Goal: Task Accomplishment & Management: Complete application form

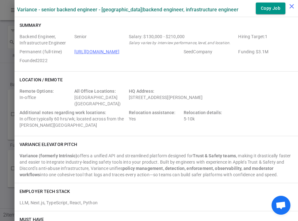
click at [291, 7] on icon "close" at bounding box center [292, 7] width 8 height 8
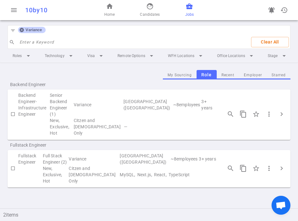
click at [21, 29] on icon at bounding box center [21, 29] width 5 height 5
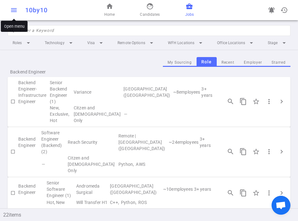
click at [15, 9] on span "menu" at bounding box center [14, 10] width 8 height 8
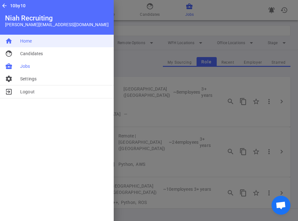
click at [32, 43] on li "home Home" at bounding box center [57, 41] width 114 height 13
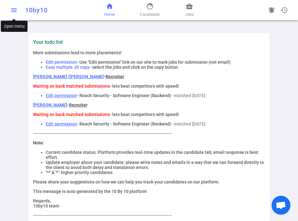
click at [12, 7] on span "menu" at bounding box center [14, 10] width 8 height 8
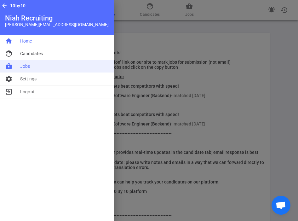
click at [28, 68] on span "Jobs" at bounding box center [25, 66] width 10 height 6
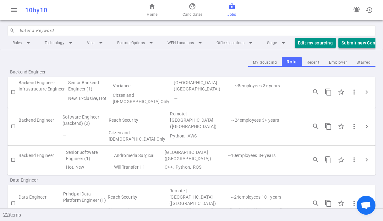
click at [297, 41] on button "Submit new Candidate" at bounding box center [366, 43] width 54 height 10
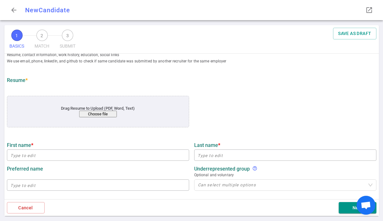
scroll to position [14, 0]
click at [16, 9] on span "arrow_back" at bounding box center [14, 10] width 8 height 8
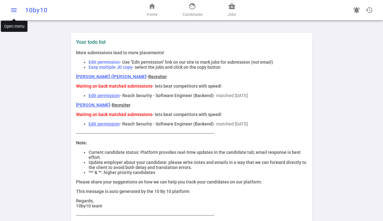
click at [13, 10] on span "menu" at bounding box center [14, 10] width 8 height 8
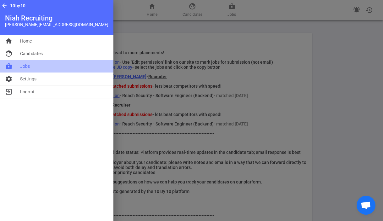
click at [32, 67] on li "business_center Jobs" at bounding box center [57, 66] width 114 height 13
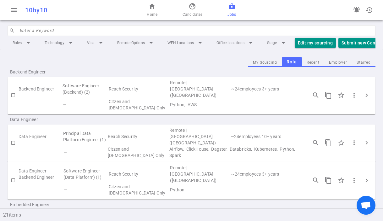
click at [87, 34] on input "search" at bounding box center [196, 30] width 353 height 10
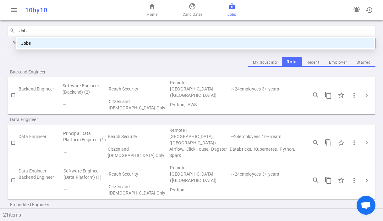
type input "Jobs"
click at [85, 82] on td "Software Engineer (Backend) (2)" at bounding box center [85, 88] width 46 height 19
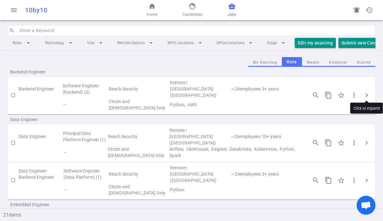
click at [367, 91] on span "chevron_right" at bounding box center [367, 95] width 8 height 8
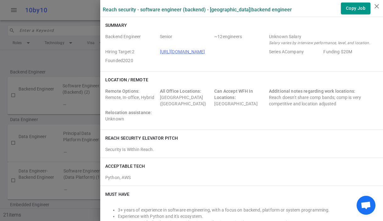
click at [77, 92] on div at bounding box center [191, 110] width 383 height 221
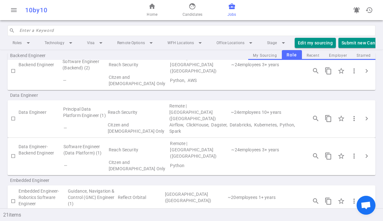
scroll to position [60, 0]
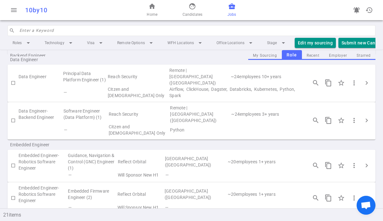
click at [61, 32] on input "search" at bounding box center [196, 30] width 353 height 10
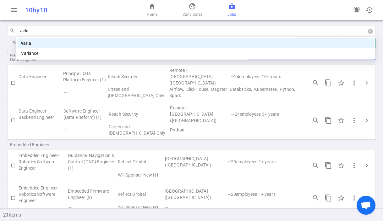
type input "varian"
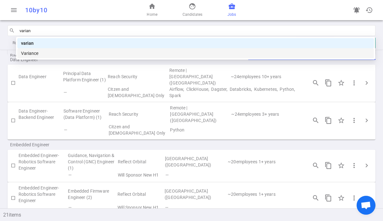
click at [25, 54] on div "Variance" at bounding box center [196, 53] width 350 height 7
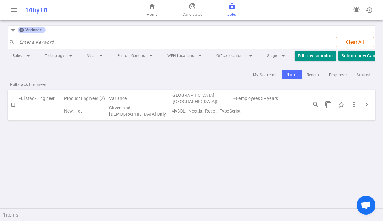
click at [21, 29] on icon at bounding box center [22, 30] width 4 height 4
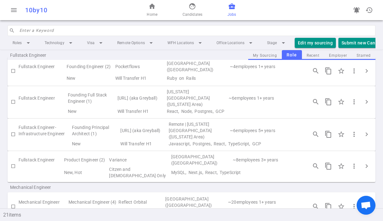
scroll to position [313, 0]
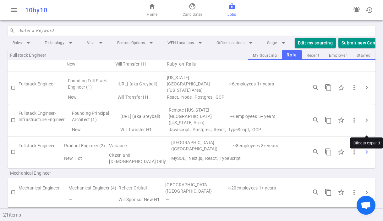
click at [367, 148] on span "chevron_right" at bounding box center [367, 152] width 8 height 8
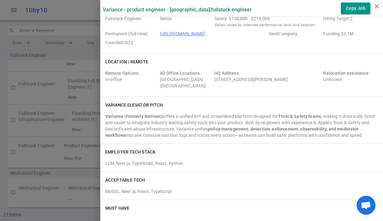
scroll to position [0, 0]
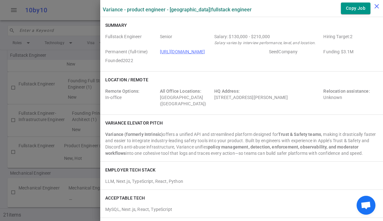
click at [378, 7] on icon "close" at bounding box center [377, 7] width 8 height 8
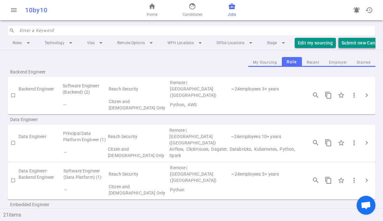
click at [361, 42] on button "Submit new Candidate" at bounding box center [366, 43] width 54 height 10
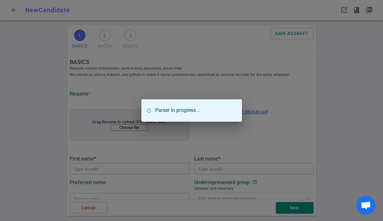
type input "Winggo"
type input "Tse"
type input "[EMAIL_ADDRESS][DOMAIN_NAME]"
type input "[PHONE_NUMBER]"
type input "[URL][DOMAIN_NAME]"
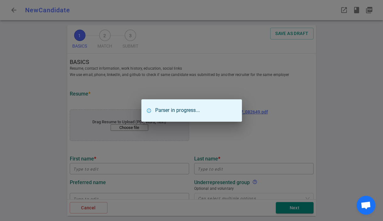
type input "[URL][DOMAIN_NAME]"
type textarea "[DOMAIN_NAME]"
type input "Memex"
type input "4.4"
type input "[GEOGRAPHIC_DATA][US_STATE]"
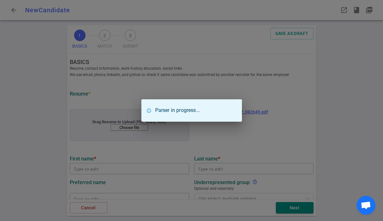
type input "Computer Science"
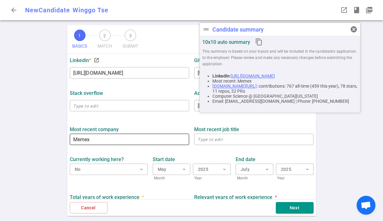
scroll to position [190, 0]
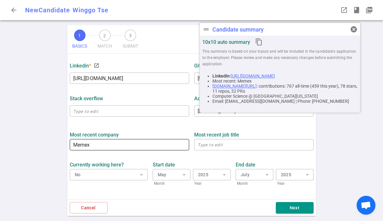
click at [101, 144] on input "Memex" at bounding box center [130, 144] width 120 height 10
type input "NetApp"
click at [154, 130] on div "Most recent company NetApp ​" at bounding box center [129, 139] width 125 height 22
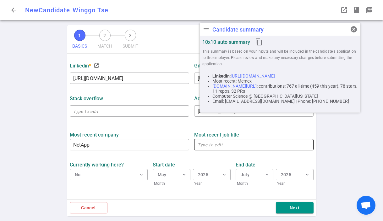
click at [206, 148] on textarea at bounding box center [254, 144] width 113 height 7
click at [356, 28] on span "cancel" at bounding box center [354, 29] width 8 height 8
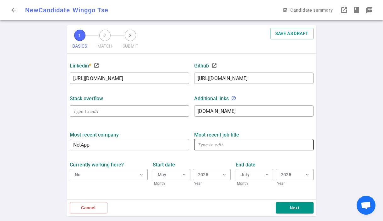
click at [232, 147] on textarea at bounding box center [254, 144] width 113 height 7
paste textarea "Software Engineer"
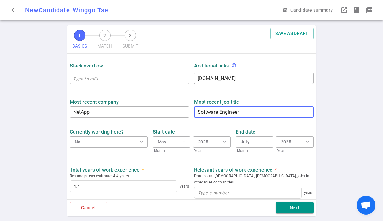
scroll to position [239, 0]
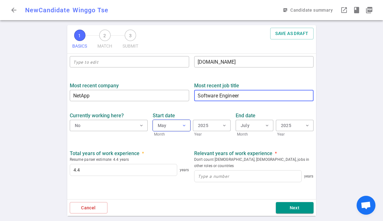
type textarea "Software Engineer"
click at [183, 125] on span "expand_more" at bounding box center [184, 125] width 5 height 5
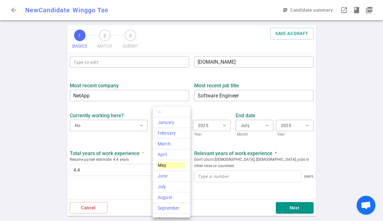
click at [162, 102] on div at bounding box center [191, 110] width 383 height 221
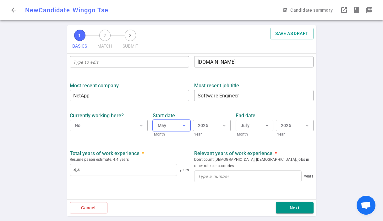
click at [178, 128] on button "May expand_more" at bounding box center [172, 125] width 38 height 11
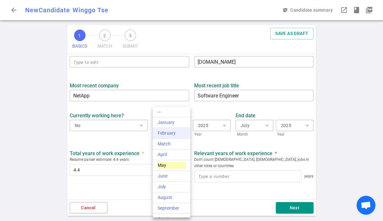
click at [175, 134] on div "February" at bounding box center [172, 133] width 28 height 7
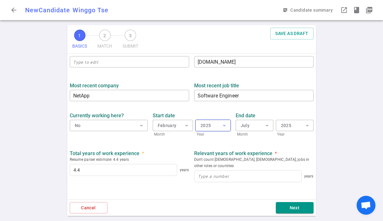
click at [210, 126] on button "2025 expand_more" at bounding box center [213, 125] width 35 height 11
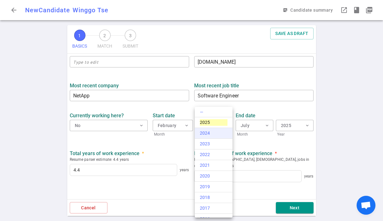
click at [211, 135] on div "2024" at bounding box center [214, 133] width 28 height 7
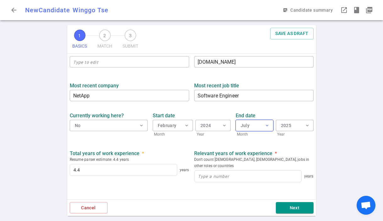
click at [253, 126] on button "July expand_more" at bounding box center [255, 125] width 38 height 11
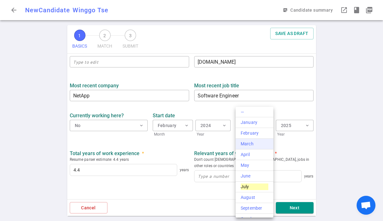
click at [251, 143] on div "March" at bounding box center [255, 143] width 28 height 7
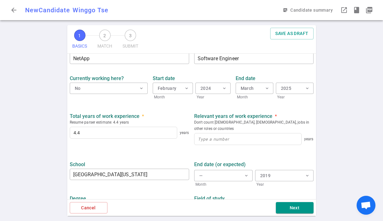
scroll to position [277, 0]
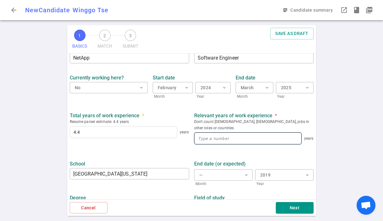
click at [212, 132] on input at bounding box center [248, 137] width 107 height 11
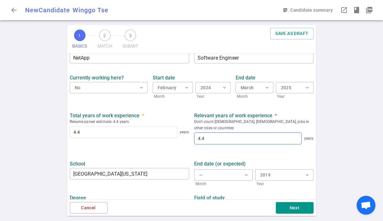
scroll to position [292, 0]
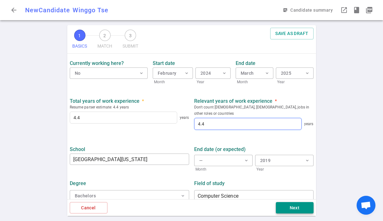
type input "4.4"
click at [300, 208] on button "Next" at bounding box center [295, 208] width 38 height 12
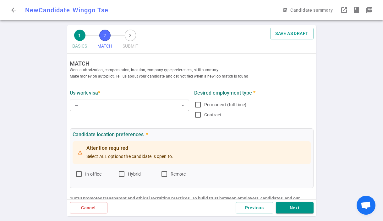
scroll to position [0, 0]
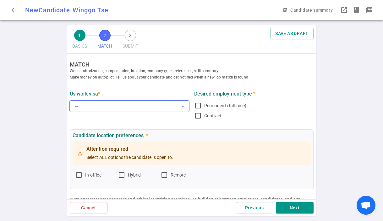
click at [153, 108] on button "— expand_more" at bounding box center [130, 105] width 120 height 11
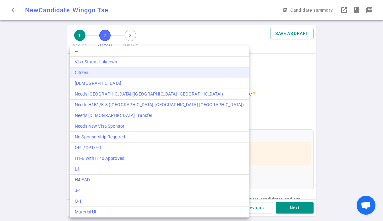
click at [102, 73] on div "Citizen" at bounding box center [159, 72] width 169 height 7
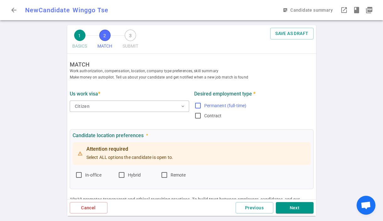
click at [199, 105] on input "Permanent (full-time)" at bounding box center [198, 106] width 8 height 8
checkbox input "true"
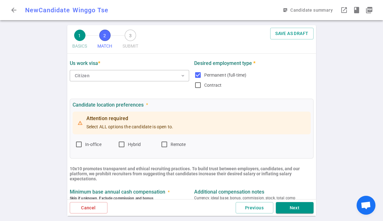
scroll to position [32, 0]
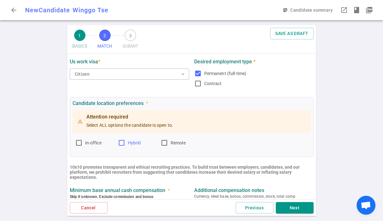
click at [122, 141] on input "Hybrid" at bounding box center [122, 143] width 8 height 8
checkbox input "true"
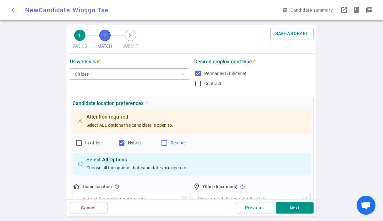
click at [164, 141] on input "Remote" at bounding box center [165, 143] width 8 height 8
checkbox input "true"
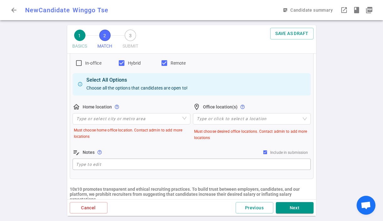
scroll to position [132, 0]
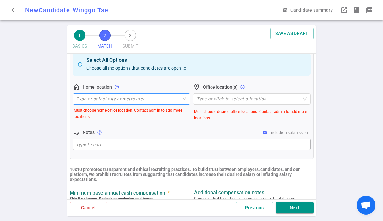
click at [145, 97] on input "search" at bounding box center [131, 98] width 110 height 11
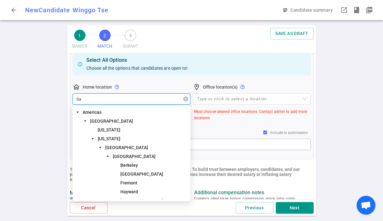
type input "San"
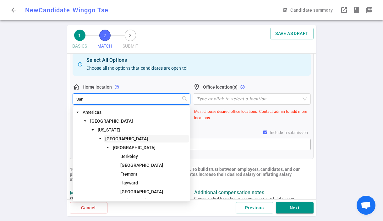
click at [142, 139] on span "San Francisco Bay Area" at bounding box center [126, 138] width 43 height 5
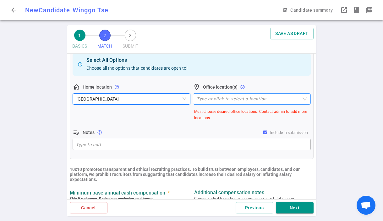
click at [224, 98] on div at bounding box center [248, 99] width 109 height 5
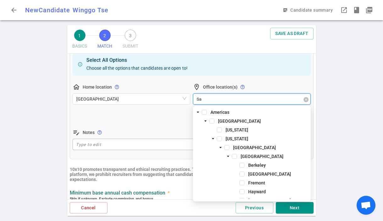
type input "San"
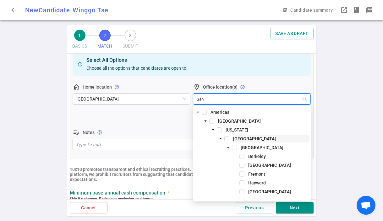
click at [248, 138] on span "San Francisco Bay Area" at bounding box center [254, 138] width 43 height 5
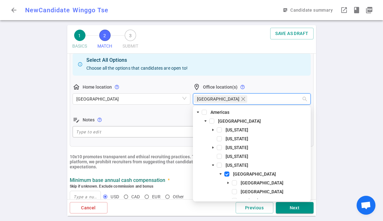
click at [155, 111] on div "Attention required Select ALL options the candidate is open to. In-office Hybri…" at bounding box center [192, 73] width 238 height 129
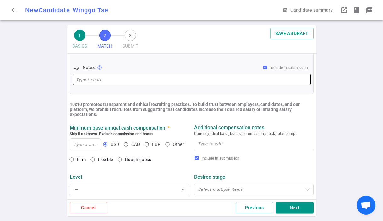
scroll to position [187, 0]
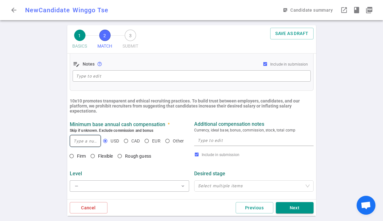
click at [79, 143] on input at bounding box center [85, 140] width 31 height 11
type input "170,000"
click at [81, 155] on span "Firm" at bounding box center [81, 155] width 9 height 5
click at [77, 155] on input "Firm" at bounding box center [71, 155] width 11 height 11
radio input "true"
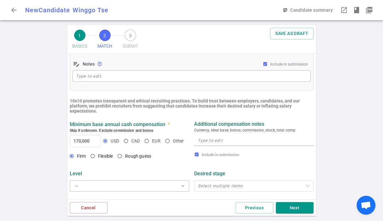
click at [212, 143] on textarea at bounding box center [254, 140] width 113 height 7
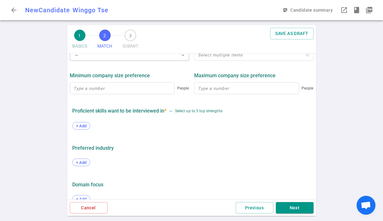
scroll to position [329, 0]
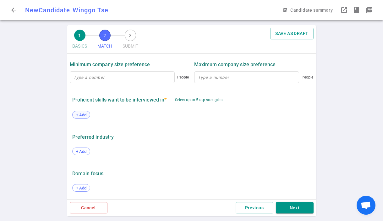
type textarea "Seeking 170,000+"
click at [80, 113] on span "+ Add" at bounding box center [81, 114] width 15 height 5
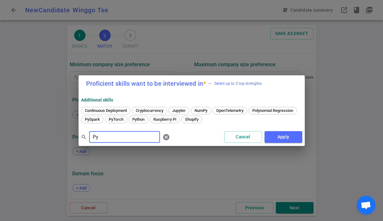
click at [191, 125] on div "Additional Skills Continuous Deployment Cryptocurrency Jupyter NumPy OpenTeleme…" at bounding box center [192, 111] width 227 height 34
click at [147, 119] on span "Python" at bounding box center [138, 119] width 17 height 5
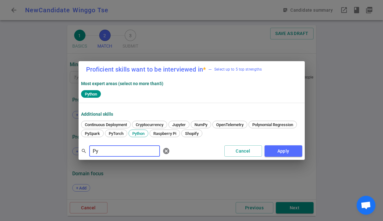
click at [115, 149] on input "Py" at bounding box center [124, 151] width 71 height 10
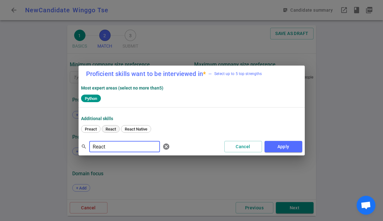
click at [109, 128] on span "React" at bounding box center [111, 128] width 15 height 5
click at [111, 148] on input "React" at bounding box center [124, 146] width 71 height 10
click at [98, 131] on span "TypeScript" at bounding box center [95, 128] width 24 height 5
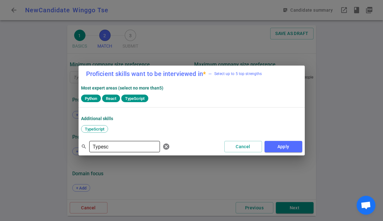
click at [126, 146] on input "Typesc" at bounding box center [124, 146] width 71 height 10
click at [99, 130] on span "Javascript" at bounding box center [94, 128] width 23 height 5
click at [106, 146] on input "Javas" at bounding box center [124, 146] width 71 height 10
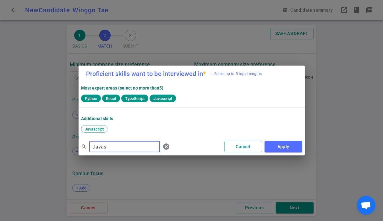
click at [106, 146] on input "Javas" at bounding box center [124, 146] width 71 height 10
type input "Node"
click at [140, 128] on span "Node" at bounding box center [141, 128] width 14 height 5
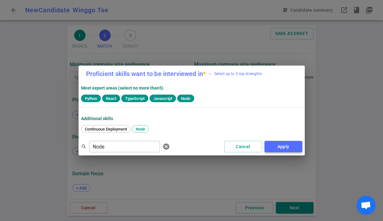
click at [278, 147] on button "Apply" at bounding box center [284, 147] width 38 height 12
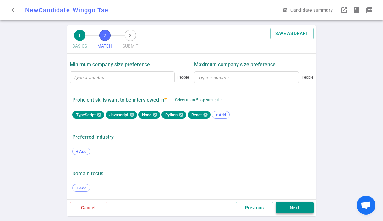
click at [300, 207] on button "Next" at bounding box center [295, 208] width 38 height 12
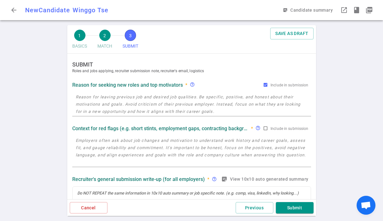
scroll to position [0, 0]
click at [142, 104] on textarea at bounding box center [192, 104] width 232 height 22
click at [151, 104] on textarea at bounding box center [192, 104] width 232 height 22
paste textarea "Laid off from last role. The Cloud Ops team was acquired and the entire US team…"
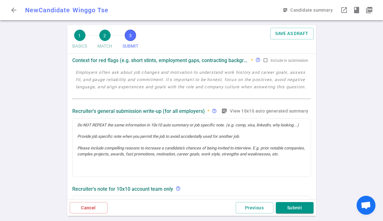
type textarea "Laid off from last role. The Cloud Ops team was acquired and the entire US team…"
click at [142, 135] on div at bounding box center [192, 147] width 238 height 58
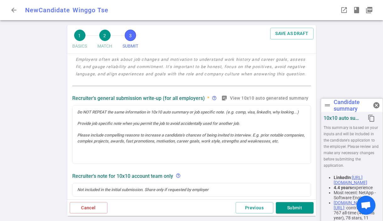
scroll to position [68, 0]
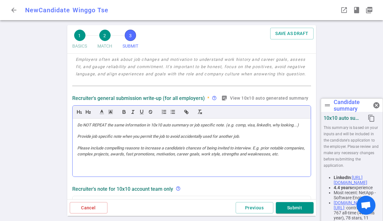
click at [169, 147] on div at bounding box center [192, 147] width 238 height 58
paste div
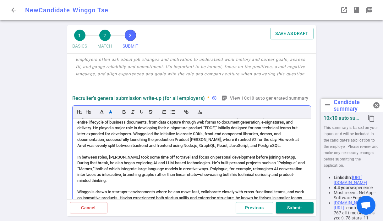
scroll to position [0, 0]
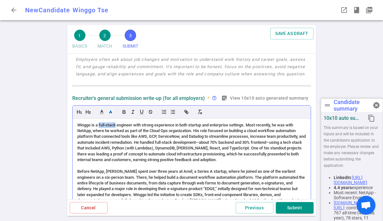
drag, startPoint x: 117, startPoint y: 125, endPoint x: 99, endPoint y: 125, distance: 17.6
click at [99, 125] on span "Winggo is a full-stack engineer with strong experience in both startup and ente…" at bounding box center [192, 142] width 230 height 40
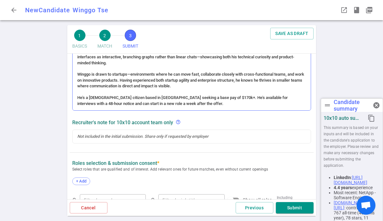
scroll to position [193, 0]
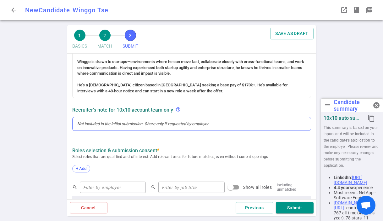
click at [168, 122] on div at bounding box center [191, 124] width 229 height 6
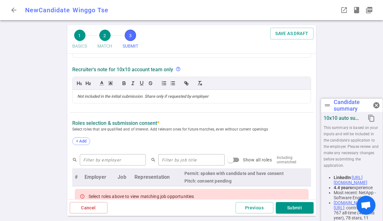
scroll to position [226, 0]
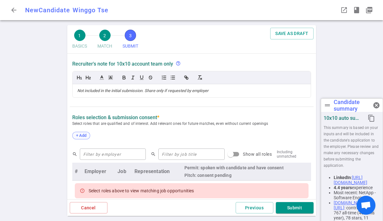
click at [87, 135] on span "+ Add" at bounding box center [81, 135] width 15 height 5
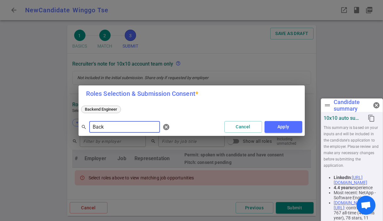
click at [104, 111] on span "Backend Engineer" at bounding box center [101, 109] width 37 height 5
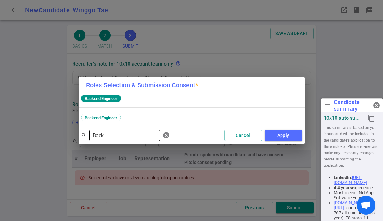
click at [109, 133] on input "Back" at bounding box center [124, 135] width 71 height 10
click at [93, 116] on span "Fullstack Engineer" at bounding box center [101, 117] width 37 height 5
click at [102, 133] on input "Full" at bounding box center [124, 135] width 71 height 10
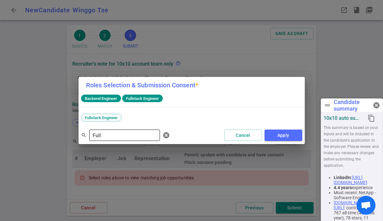
click at [102, 133] on input "Full" at bounding box center [124, 135] width 71 height 10
click at [105, 133] on input "prod" at bounding box center [124, 135] width 71 height 10
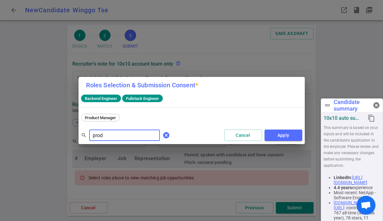
type input "prod"
click at [163, 136] on span "cancel" at bounding box center [167, 135] width 8 height 8
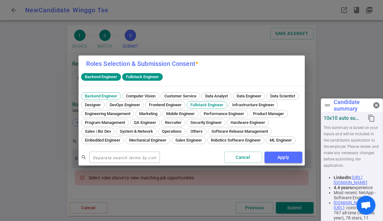
click at [287, 161] on button "Apply" at bounding box center [284, 157] width 38 height 12
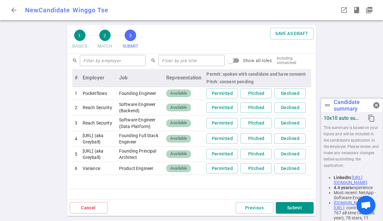
scroll to position [308, 0]
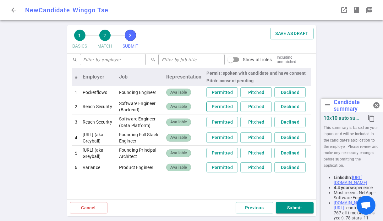
click at [227, 107] on button "Permitted" at bounding box center [222, 106] width 31 height 10
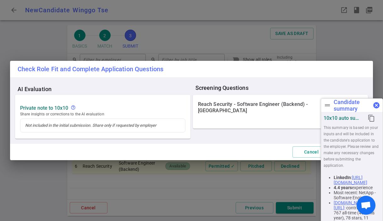
click at [378, 105] on span "cancel" at bounding box center [377, 105] width 8 height 8
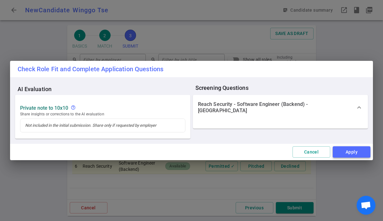
click at [353, 152] on button "Apply" at bounding box center [352, 152] width 38 height 12
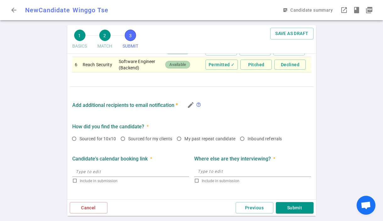
scroll to position [410, 0]
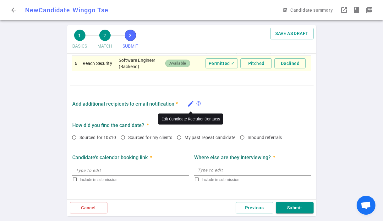
click at [191, 104] on icon "edit" at bounding box center [191, 104] width 8 height 8
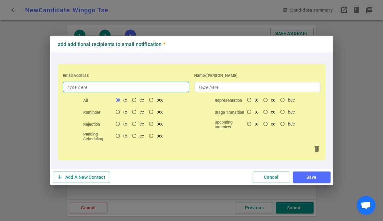
click at [119, 85] on input "text" at bounding box center [126, 87] width 126 height 10
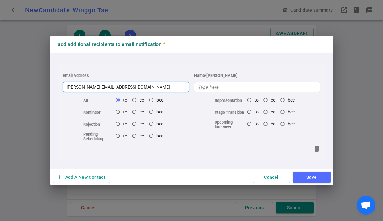
type input "michael@niahrecruiting.com"
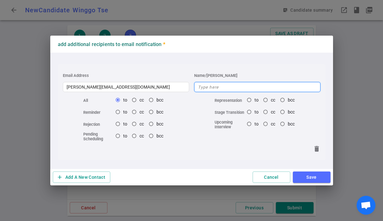
click at [209, 90] on input "text" at bounding box center [257, 87] width 126 height 10
type input "Recruiter"
click at [318, 176] on button "Save" at bounding box center [312, 177] width 38 height 12
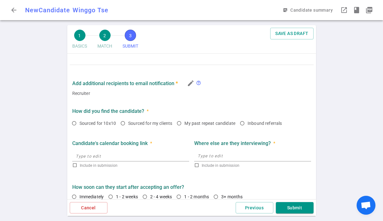
scroll to position [432, 0]
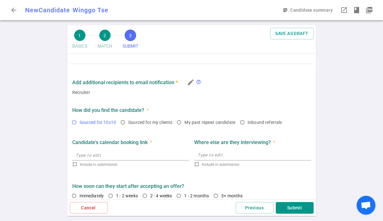
click at [100, 121] on span "Sourced for 10x10" at bounding box center [98, 122] width 37 height 5
click at [80, 121] on input "Sourced for 10x10" at bounding box center [74, 122] width 11 height 11
radio input "true"
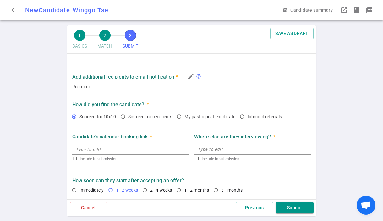
click at [130, 189] on span "1 - 2 weeks" at bounding box center [127, 189] width 22 height 5
click at [116, 189] on input "1 - 2 weeks" at bounding box center [110, 189] width 11 height 11
radio input "true"
click at [292, 208] on button "Submit" at bounding box center [295, 208] width 38 height 12
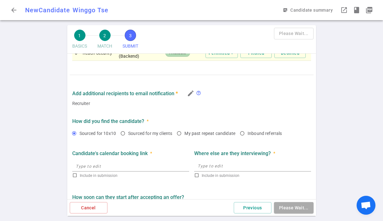
scroll to position [65, 0]
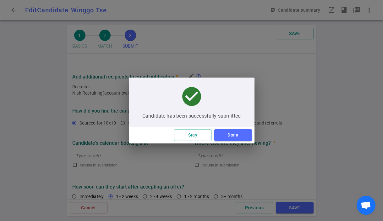
click at [208, 117] on span "Candidate has been successfully submitted" at bounding box center [192, 116] width 98 height 6
copy span "Candidate has been successfully submitted"
click at [229, 135] on button "Done" at bounding box center [234, 135] width 38 height 12
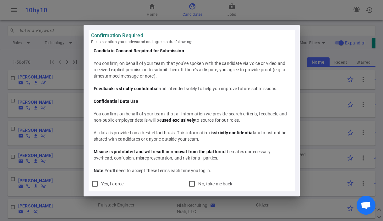
click at [51, 53] on div "Confirmation Required Please confirm you understand and agree to the following:…" at bounding box center [191, 110] width 383 height 221
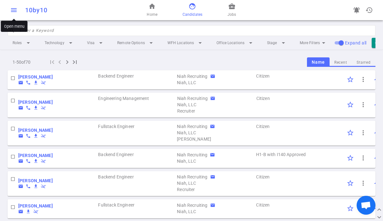
click at [15, 11] on span "menu" at bounding box center [14, 10] width 8 height 8
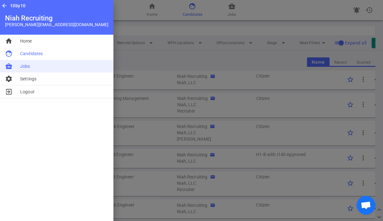
click at [26, 66] on span "Jobs" at bounding box center [25, 66] width 10 height 6
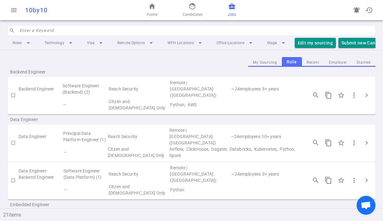
click at [61, 28] on input "search" at bounding box center [196, 30] width 353 height 10
type input "r"
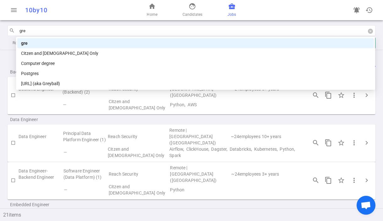
type input "grey"
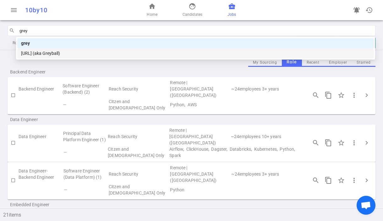
click at [54, 50] on div "[URL] (aka Greyball)" at bounding box center [196, 53] width 350 height 7
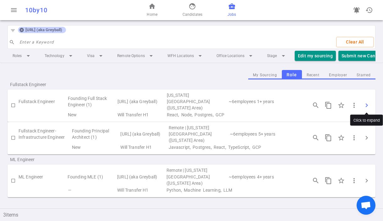
click at [367, 104] on span "chevron_right" at bounding box center [367, 105] width 8 height 8
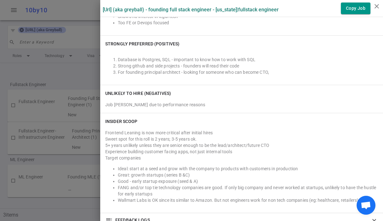
scroll to position [387, 0]
click at [122, 113] on div "INSIDER SCOOP Frontend Leaning is now more critical after initial hires Sweet s…" at bounding box center [241, 162] width 283 height 99
click at [70, 94] on div at bounding box center [191, 110] width 383 height 221
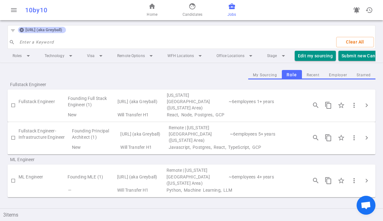
click at [21, 30] on icon at bounding box center [21, 29] width 5 height 5
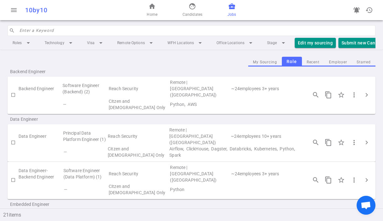
scroll to position [1, 0]
click at [69, 30] on input "search" at bounding box center [196, 30] width 353 height 10
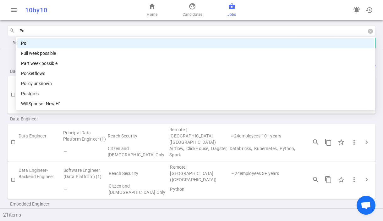
type input "Poc"
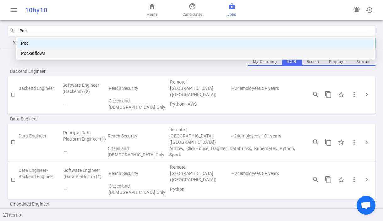
click at [46, 53] on div "Pocketflows" at bounding box center [196, 53] width 350 height 7
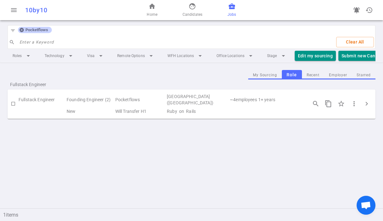
scroll to position [0, 0]
click at [21, 29] on icon at bounding box center [21, 29] width 5 height 5
